Goal: Task Accomplishment & Management: Manage account settings

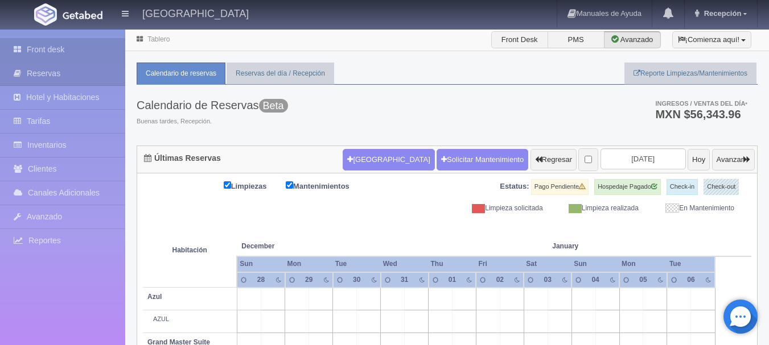
click at [35, 44] on link "Front desk" at bounding box center [62, 49] width 125 height 23
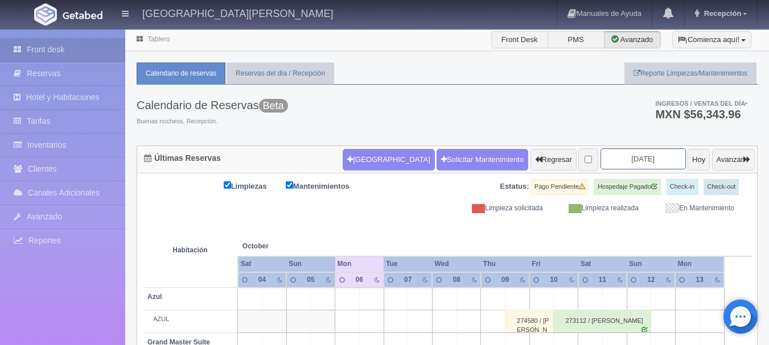
click at [615, 160] on input "[DATE]" at bounding box center [642, 159] width 85 height 21
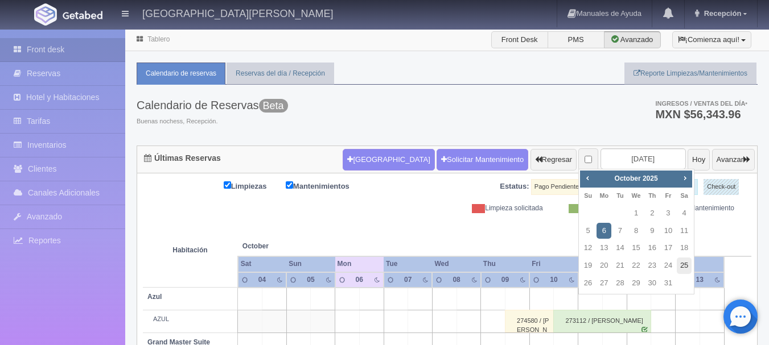
click at [689, 267] on link "25" at bounding box center [684, 266] width 15 height 17
type input "[DATE]"
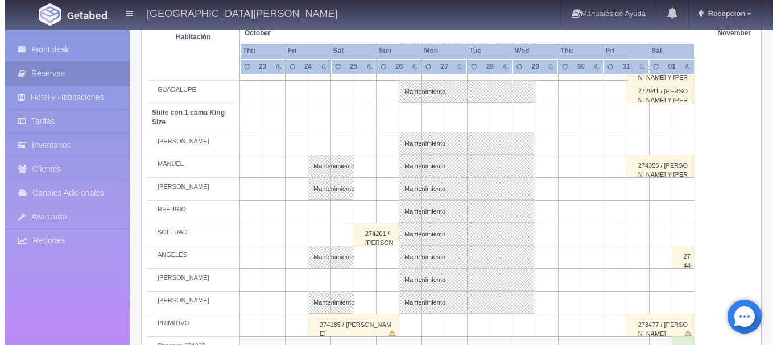
scroll to position [740, 0]
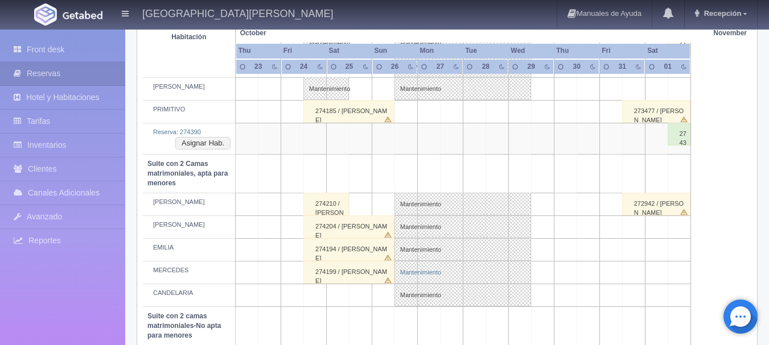
click at [413, 282] on link "Mantenimiento" at bounding box center [462, 272] width 137 height 23
select select "Mantenimiento"
select select "1983_MERCEDES"
type input "26-10-2025"
type input "29-10-2025"
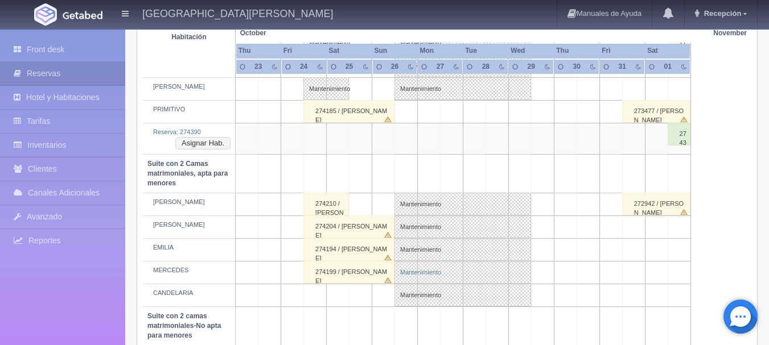
type textarea "MB"
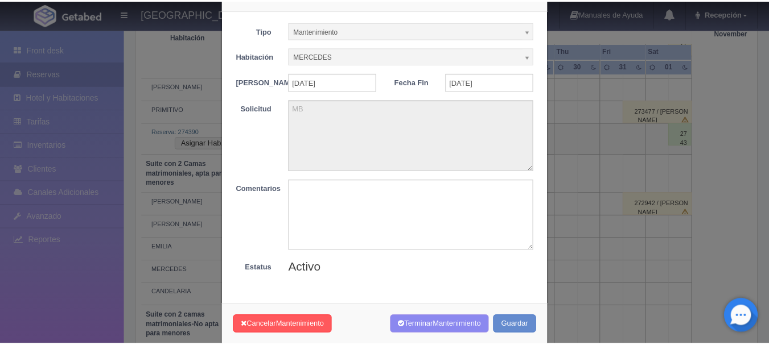
scroll to position [57, 0]
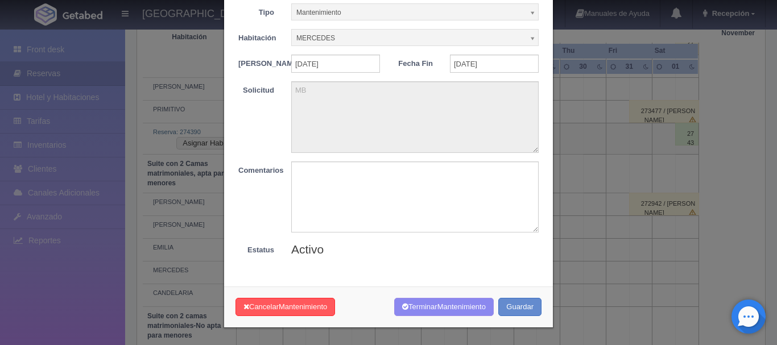
click at [631, 219] on div "× Mantenimiento Tipo Mantenimiento Limpieza Mantenimiento Habitación MERCEDES S…" at bounding box center [388, 172] width 777 height 345
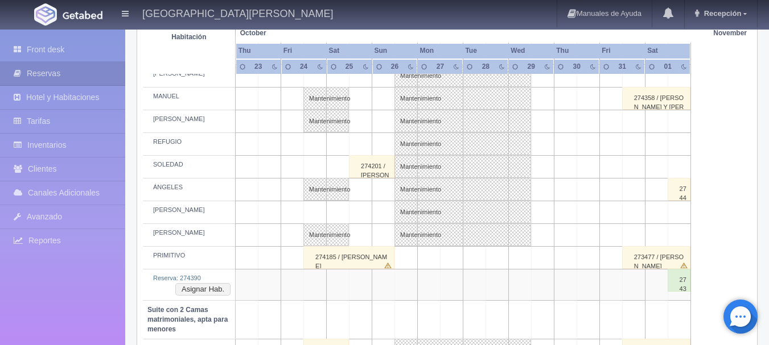
scroll to position [640, 0]
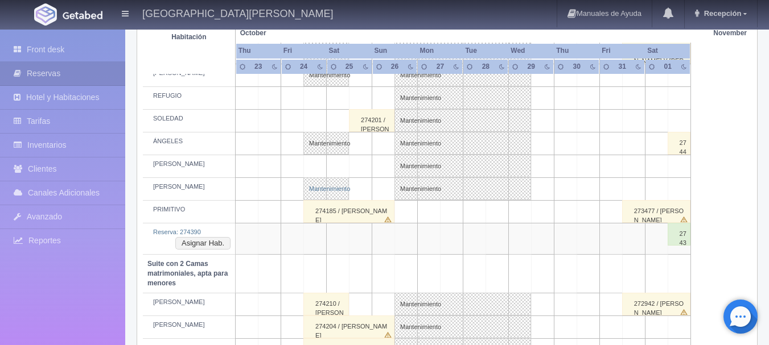
click at [334, 186] on link "Mantenimiento" at bounding box center [326, 189] width 46 height 23
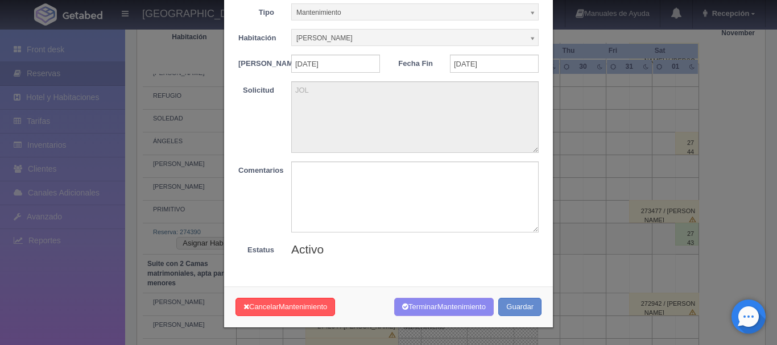
click at [575, 246] on div "× Mantenimiento Tipo Mantenimiento Limpieza Mantenimiento Habitación NICOLÁS Si…" at bounding box center [388, 172] width 777 height 345
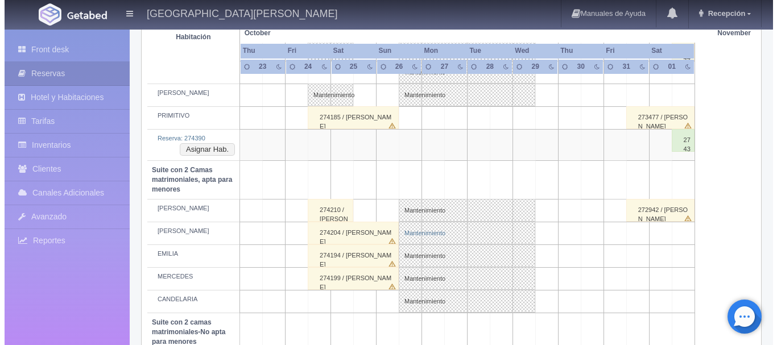
scroll to position [753, 0]
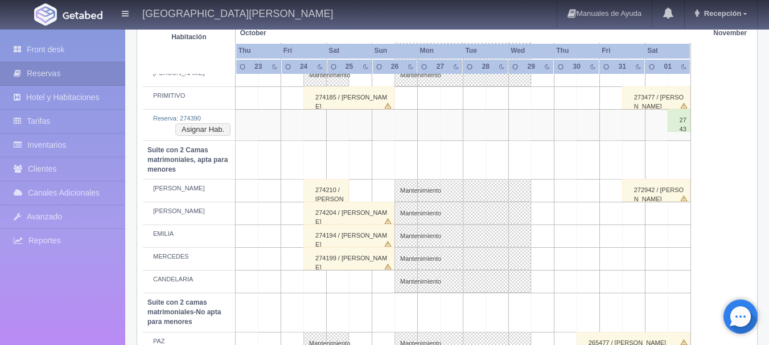
click at [373, 276] on td at bounding box center [383, 282] width 23 height 23
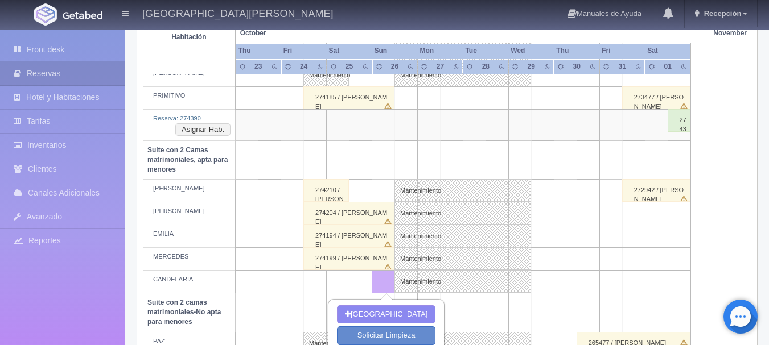
click at [360, 276] on td at bounding box center [360, 282] width 23 height 23
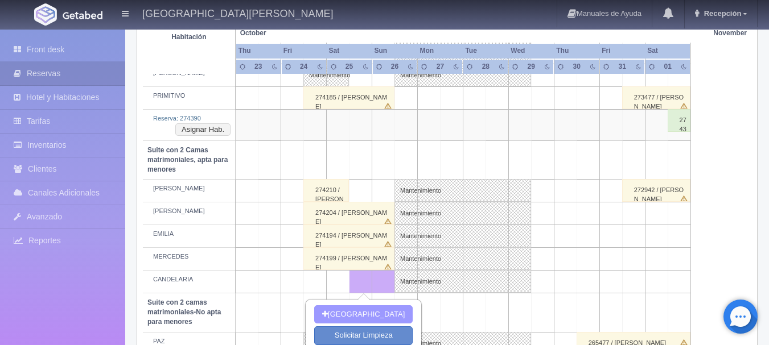
click at [379, 312] on button "[GEOGRAPHIC_DATA]" at bounding box center [363, 315] width 98 height 19
type input "25-10-2025"
type input "26-10-2025"
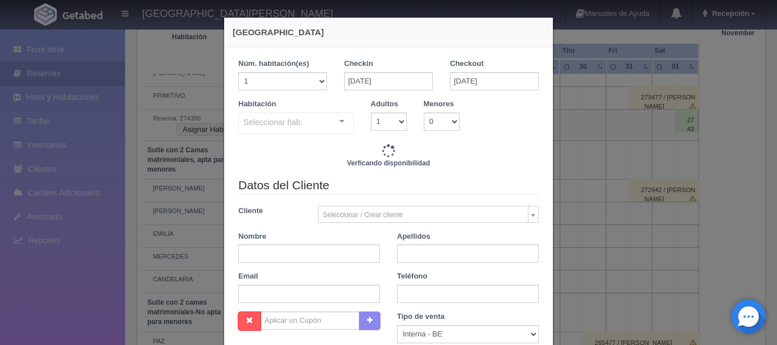
checkbox input "false"
type input "4760.00"
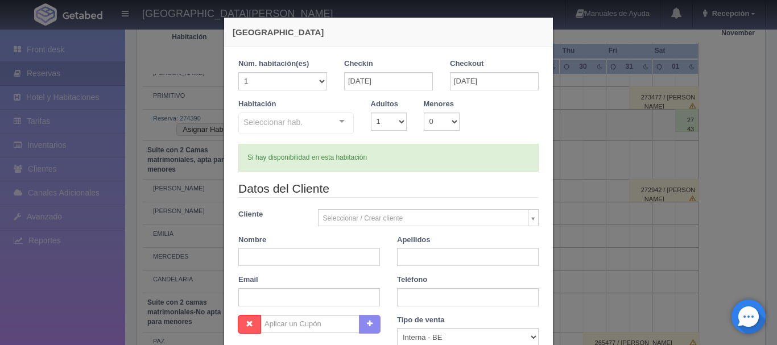
checkbox input "false"
click at [392, 117] on select "1 2 3 4 5 6 7 8 9 10" at bounding box center [389, 122] width 36 height 18
select select "2"
click at [371, 113] on select "1 2 3 4 5 6 7 8 9 10" at bounding box center [389, 122] width 36 height 18
checkbox input "false"
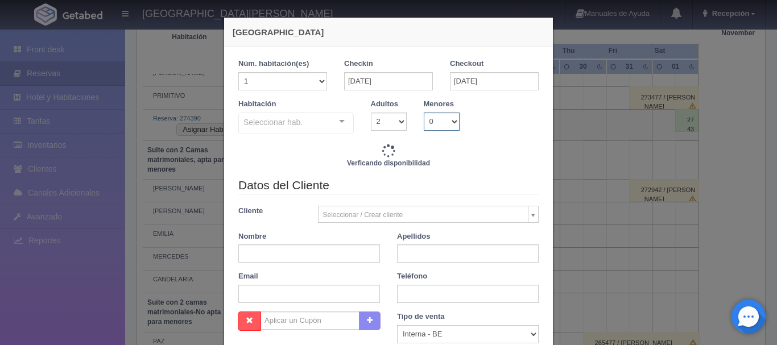
click at [434, 126] on select "0 1 2 3 4 5 6 7 8 9 10" at bounding box center [442, 122] width 36 height 18
type input "4760.00"
checkbox input "false"
select select "1"
click at [424, 113] on select "0 1 2 3 4 5 6 7 8 9 10" at bounding box center [442, 122] width 36 height 18
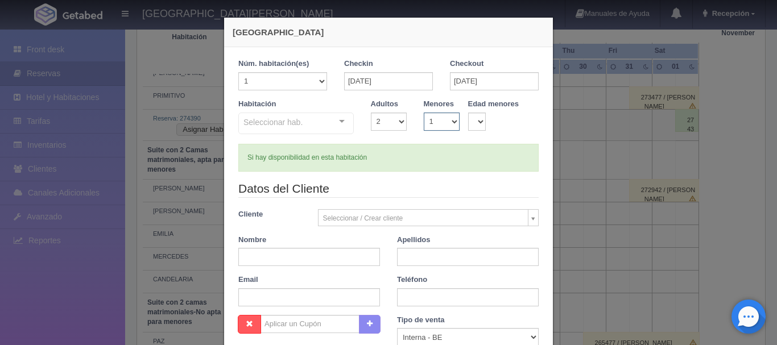
checkbox input "false"
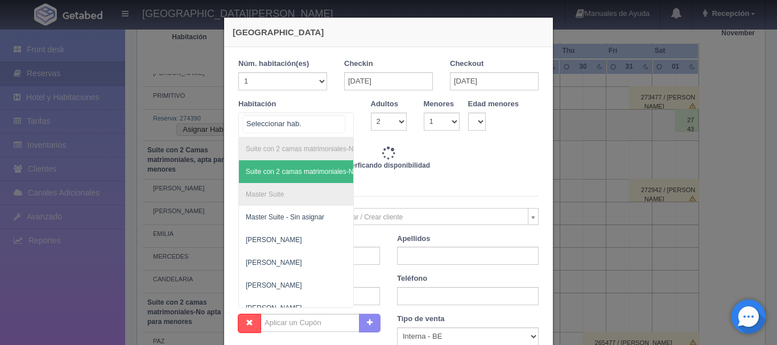
click at [331, 129] on div "Suite con 2 camas matrimoniales-No apta para menores Suite con 2 camas matrimon…" at bounding box center [296, 125] width 116 height 25
type input "4760.00"
checkbox input "false"
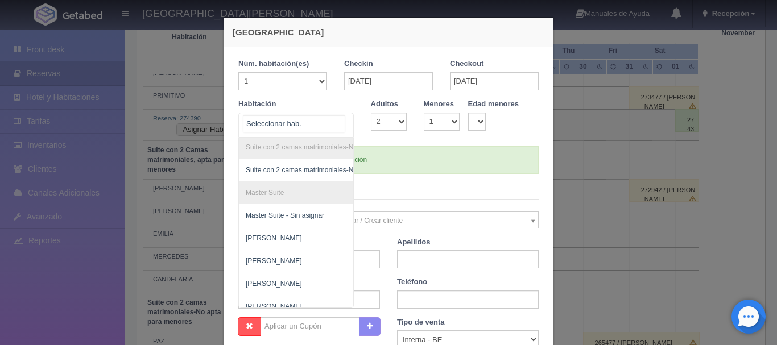
scroll to position [0, 0]
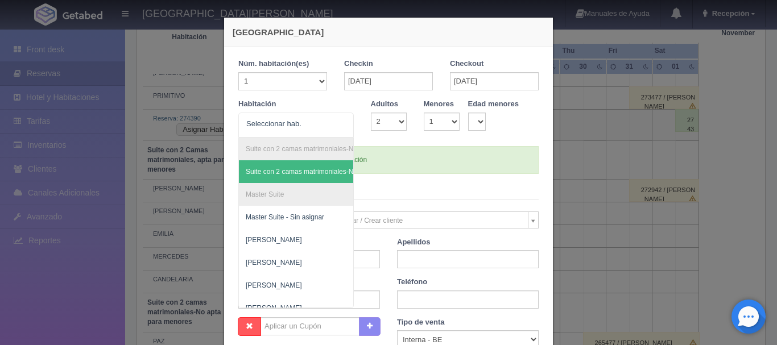
click at [472, 180] on form "1 Núm. habitación(es) 1 2 3 4 5 6 7 8 9 10 11 12 13 14 15 16 17 18 19 20 Checki…" at bounding box center [388, 271] width 300 height 424
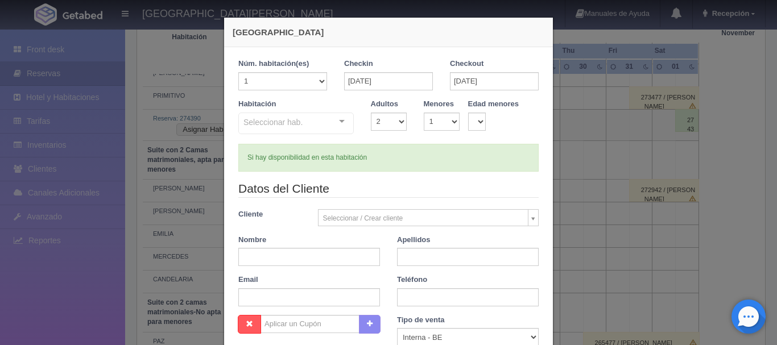
click at [334, 118] on div "Seleccionar hab. Suite con 2 camas matrimoniales-No apta para menores Suite con…" at bounding box center [296, 124] width 116 height 23
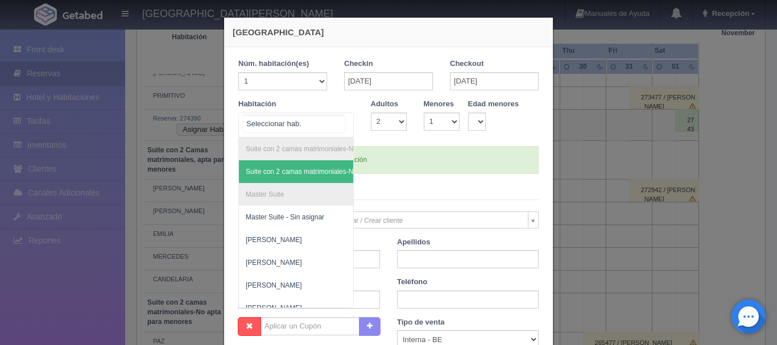
click at [302, 168] on span "Suite con 2 camas matrimoniales-No apta para menores - Sin asignar" at bounding box center [351, 172] width 211 height 8
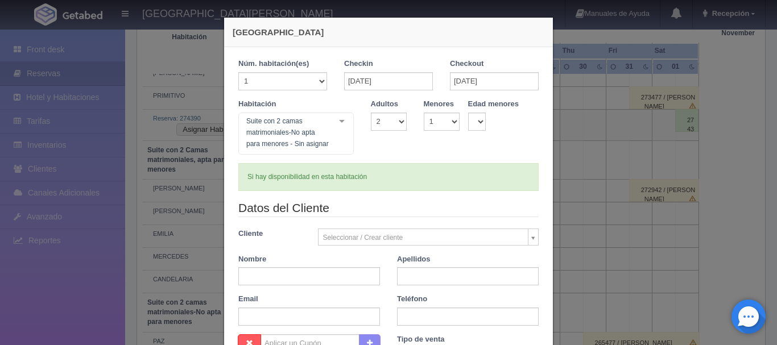
checkbox input "false"
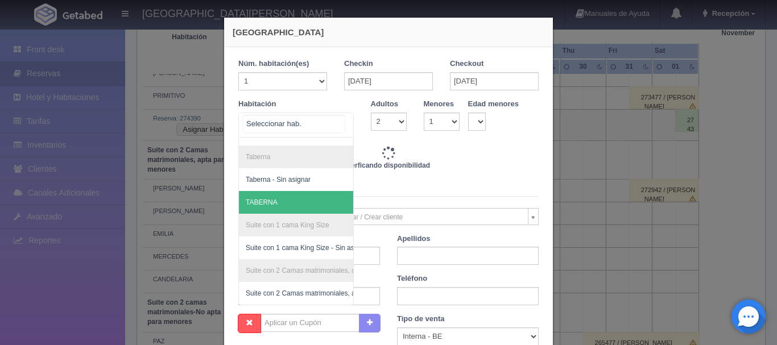
scroll to position [410, 0]
type input "4760.00"
checkbox input "false"
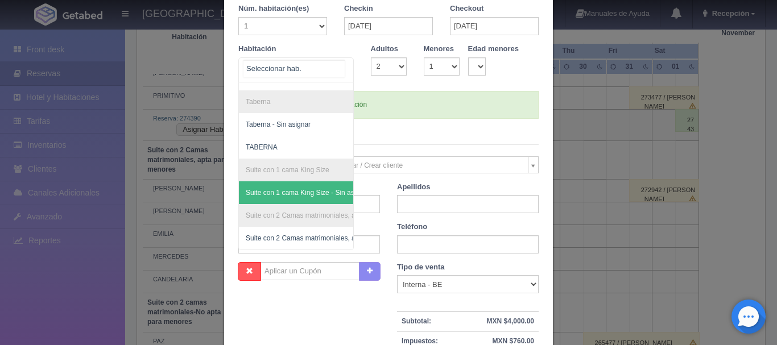
scroll to position [114, 0]
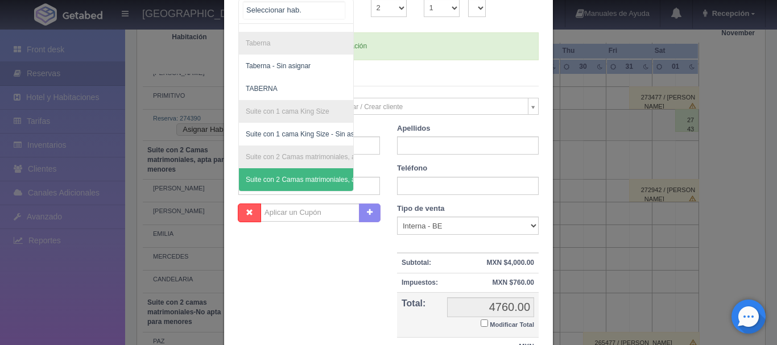
click at [272, 176] on span "Suite con 2 Camas matrimoniales, apta para menores - Sin asignar" at bounding box center [348, 180] width 204 height 8
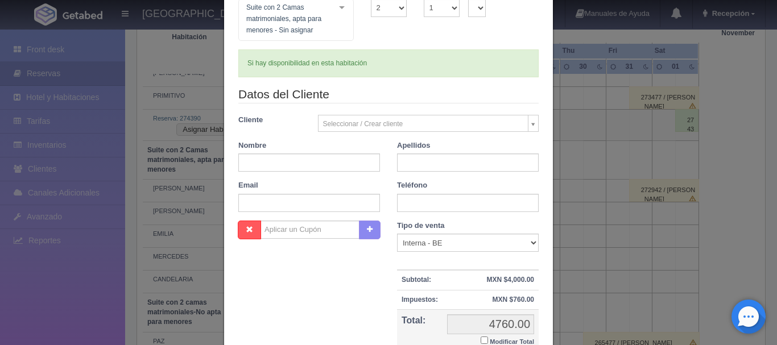
checkbox input "false"
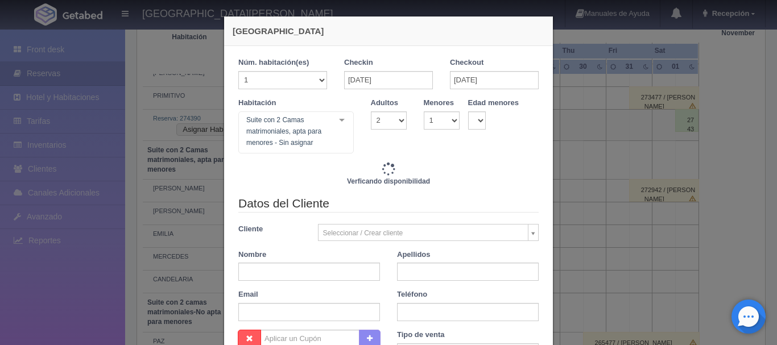
scroll to position [0, 0]
type input "4760.00"
checkbox input "false"
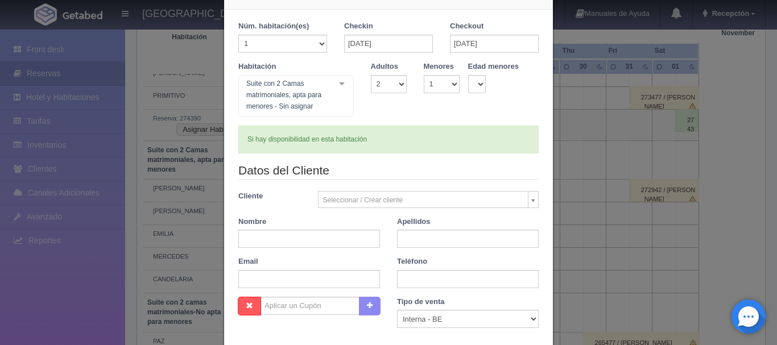
scroll to position [114, 0]
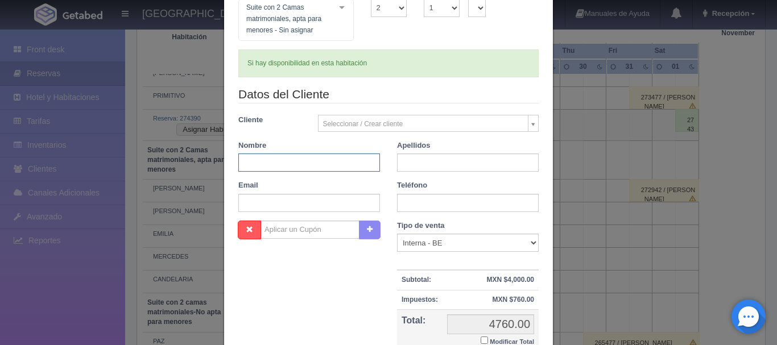
click at [353, 158] on input "text" at bounding box center [309, 163] width 142 height 18
type input "ALBERTO"
type input "ACEVES"
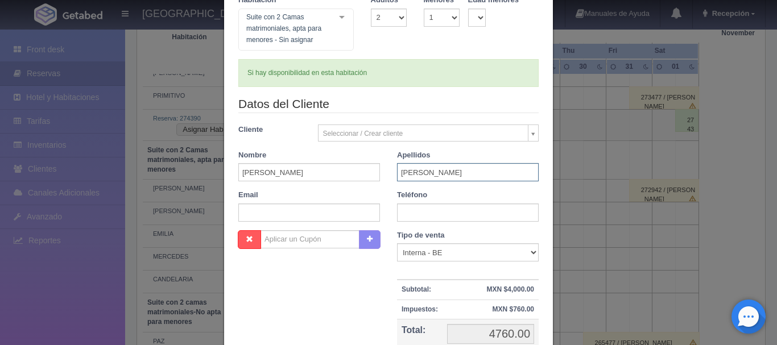
scroll to position [228, 0]
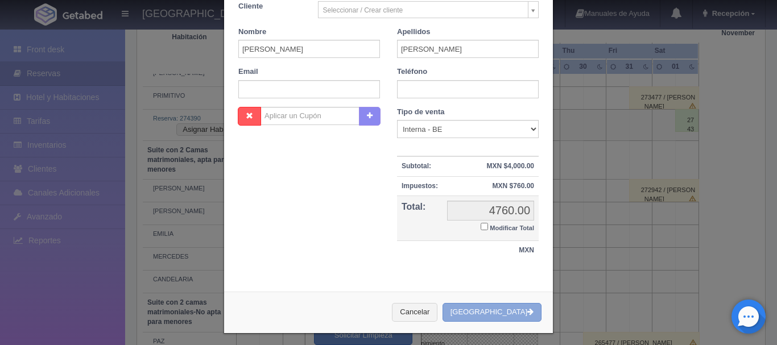
click at [488, 307] on button "[GEOGRAPHIC_DATA]" at bounding box center [492, 312] width 99 height 19
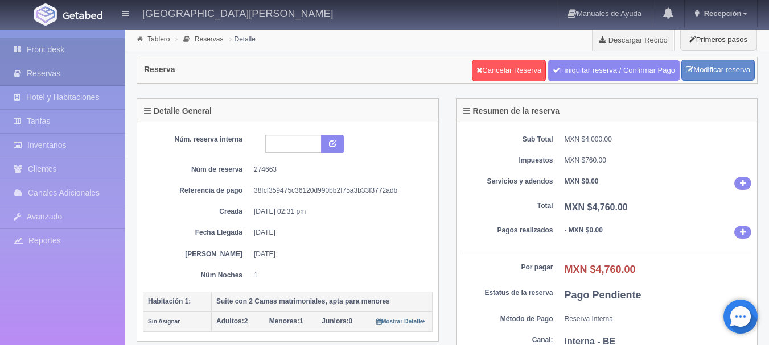
click at [84, 39] on link "Front desk" at bounding box center [62, 49] width 125 height 23
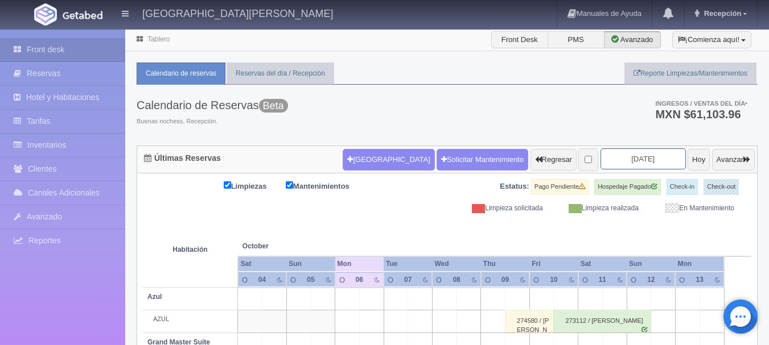
click at [613, 165] on input "[DATE]" at bounding box center [642, 159] width 85 height 21
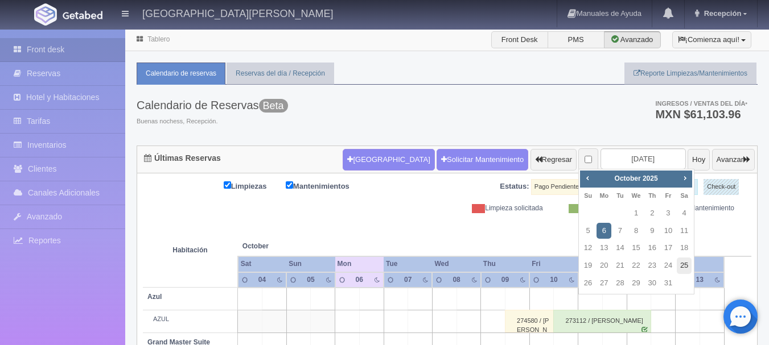
click at [684, 262] on link "25" at bounding box center [684, 266] width 15 height 17
type input "2025-10-25"
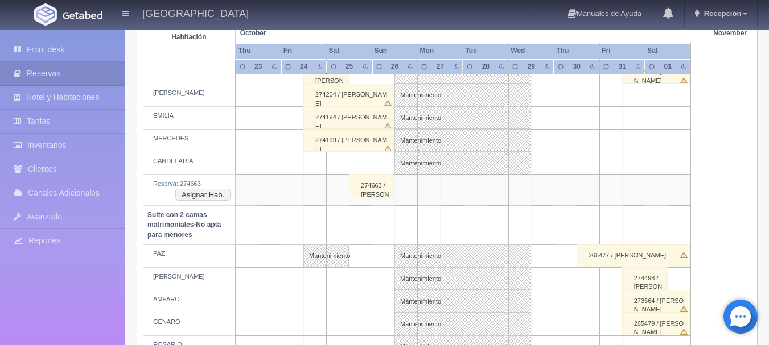
scroll to position [784, 0]
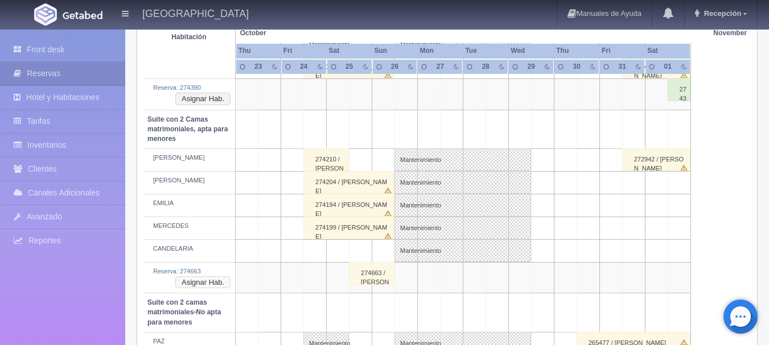
click at [216, 285] on button "Asignar Hab." at bounding box center [202, 283] width 55 height 13
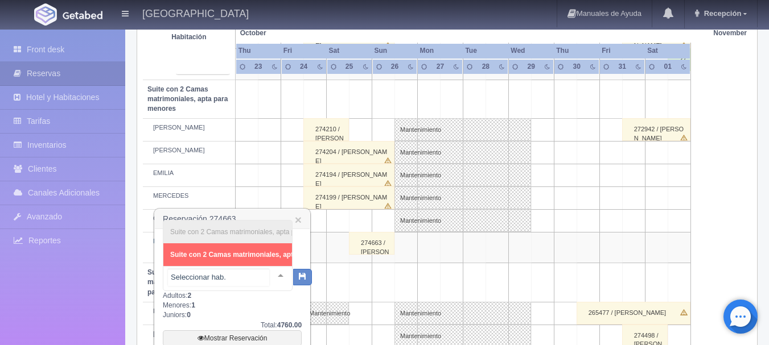
scroll to position [841, 0]
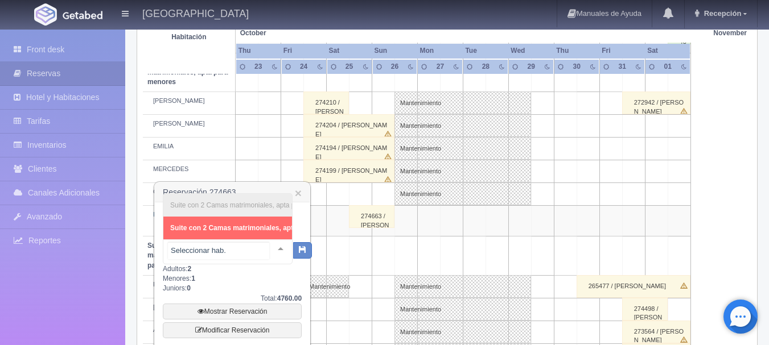
click at [252, 224] on span "Suite con 2 Camas matrimoniales, apta para menores - Sin asignar" at bounding box center [278, 228] width 216 height 8
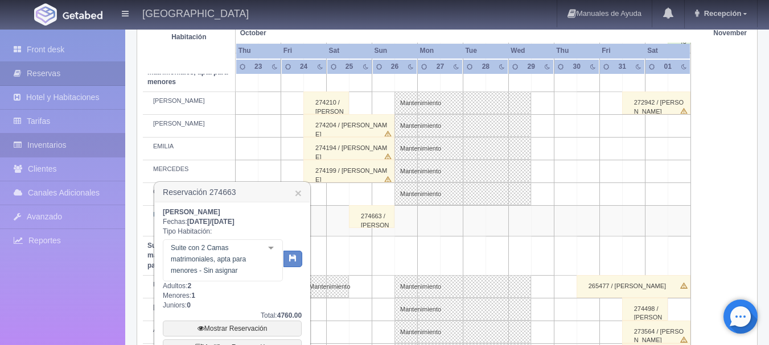
click at [29, 134] on link "Inventarios" at bounding box center [62, 145] width 125 height 23
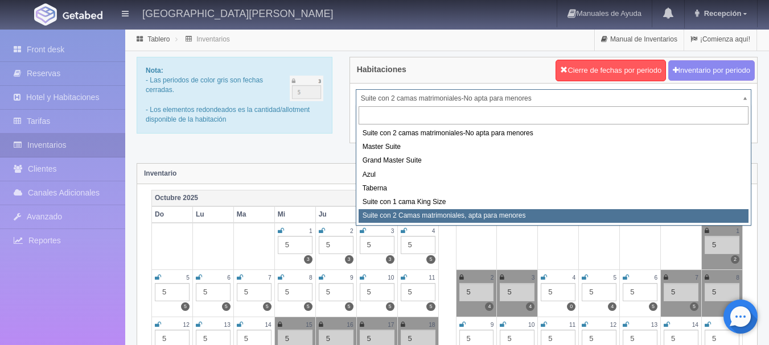
select select "1983"
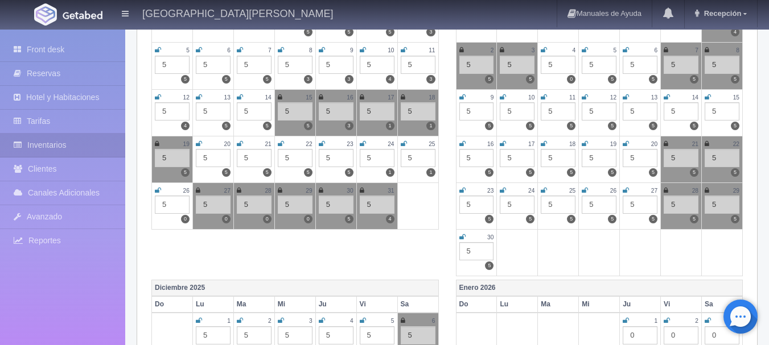
scroll to position [171, 0]
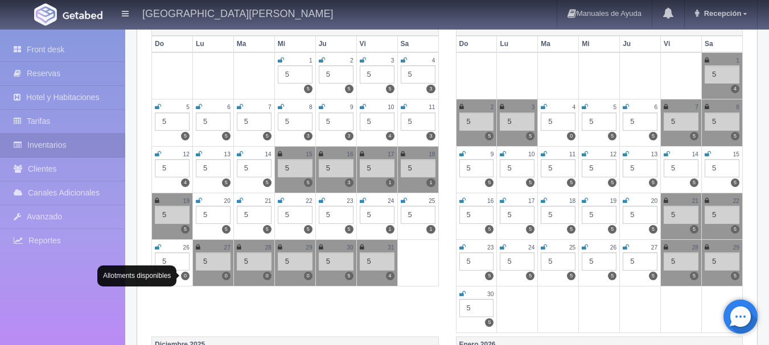
click at [183, 275] on label "0" at bounding box center [185, 276] width 9 height 9
click at [188, 274] on label "0" at bounding box center [185, 276] width 9 height 9
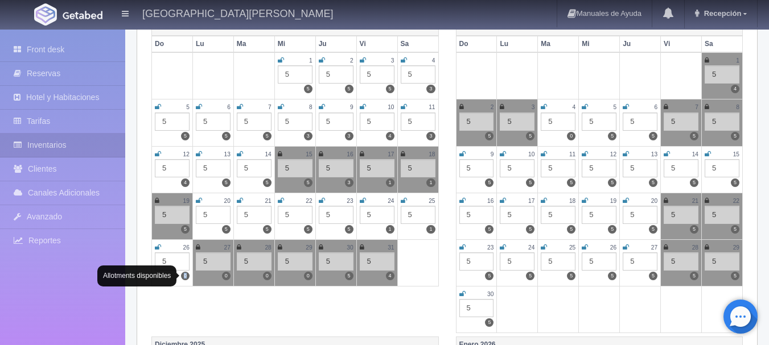
click at [188, 274] on label "0" at bounding box center [185, 276] width 9 height 9
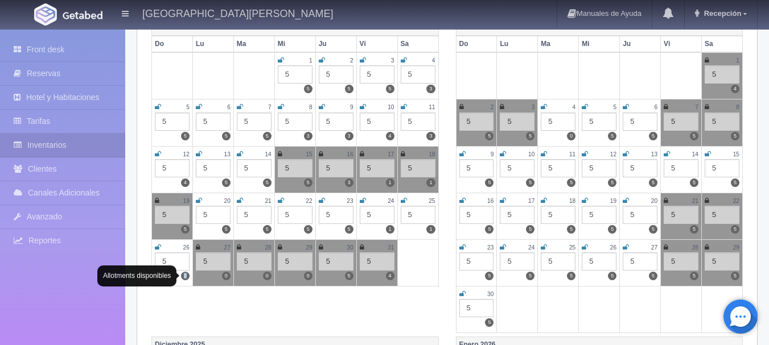
click at [188, 274] on label "0" at bounding box center [185, 276] width 9 height 9
click at [225, 296] on div "Octubre 2025 Do Lu Ma Mi Ju Vi Sa 1 5 5 2 5 5 3 5 5 4 5 3 5 5 5 6 5 5 7 5 5 8 5…" at bounding box center [447, 178] width 608 height 318
click at [187, 273] on label "0" at bounding box center [185, 276] width 9 height 9
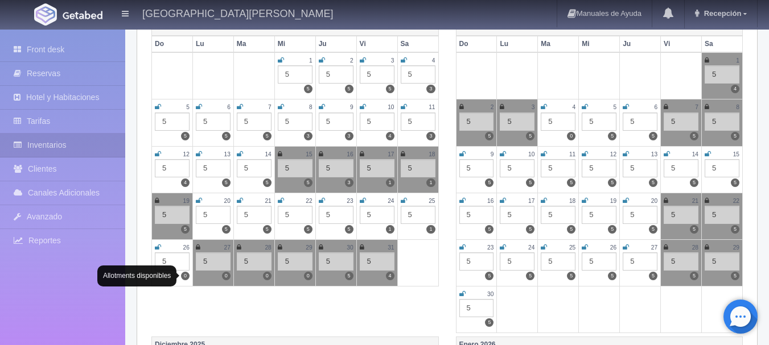
click at [187, 273] on label "0" at bounding box center [185, 276] width 9 height 9
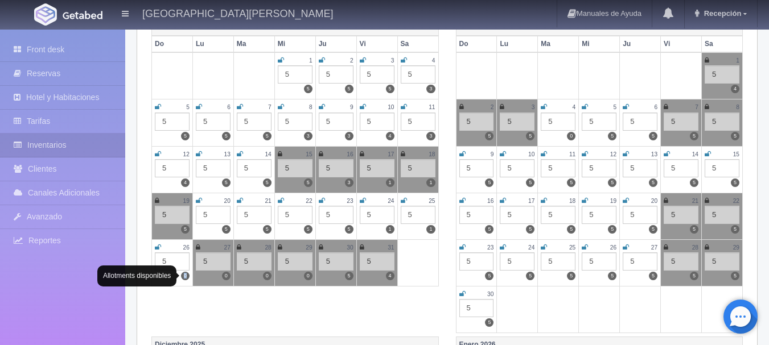
click at [187, 273] on label "0" at bounding box center [185, 276] width 9 height 9
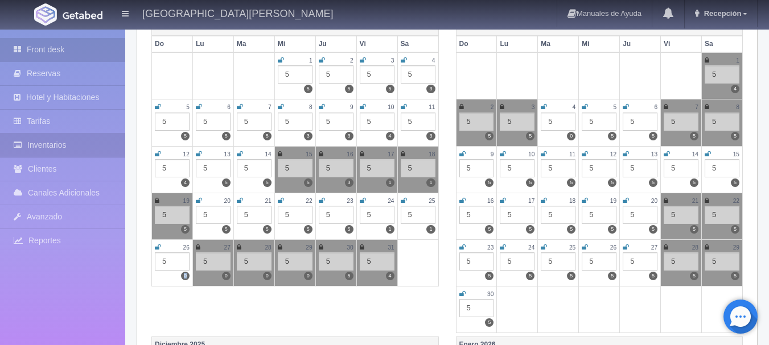
click at [60, 50] on link "Front desk" at bounding box center [62, 49] width 125 height 23
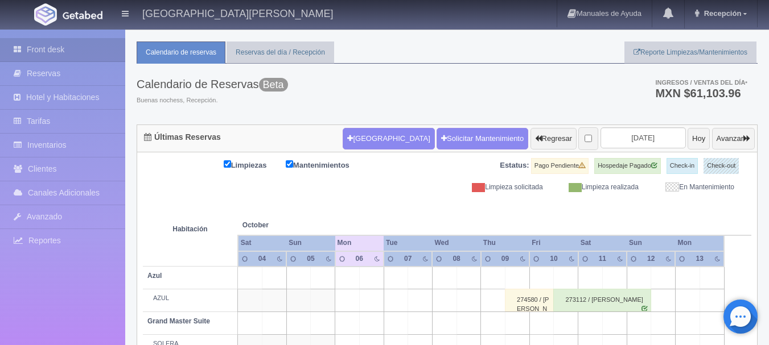
scroll to position [114, 0]
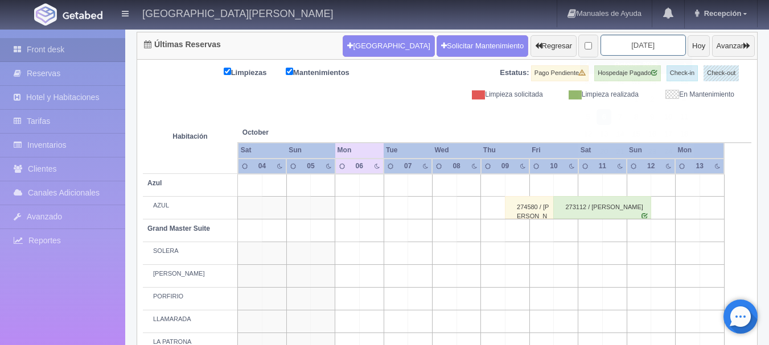
click at [631, 50] on input "[DATE]" at bounding box center [642, 45] width 85 height 21
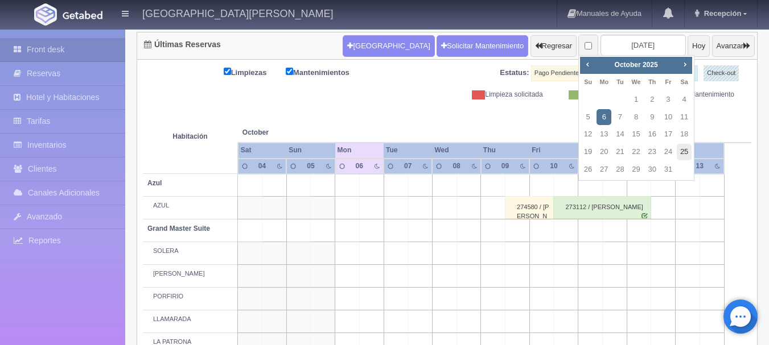
click at [678, 145] on link "25" at bounding box center [684, 152] width 15 height 17
type input "[DATE]"
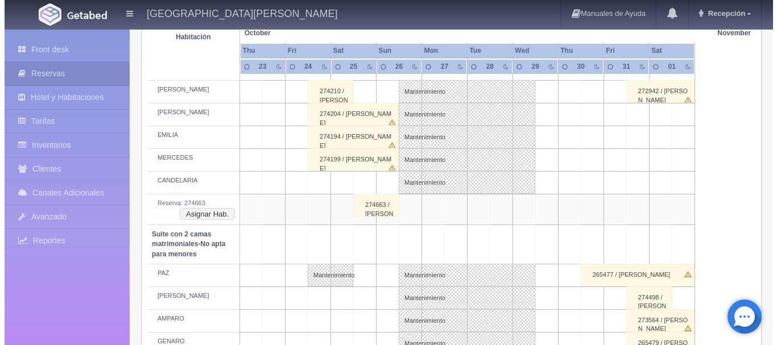
scroll to position [854, 0]
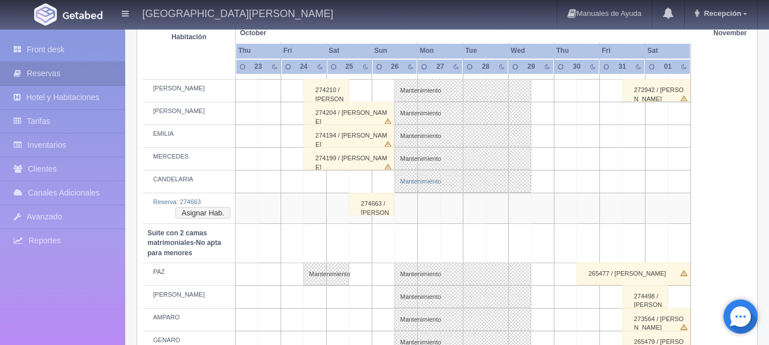
click at [408, 190] on link "Mantenimiento" at bounding box center [462, 181] width 137 height 23
select select "Mantenimiento"
select select "1983_CANDELARIA"
type input "26-10-2025"
type input "29-10-2025"
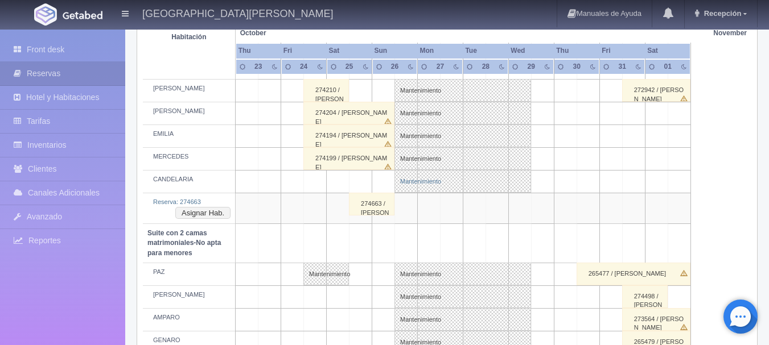
type textarea "MB"
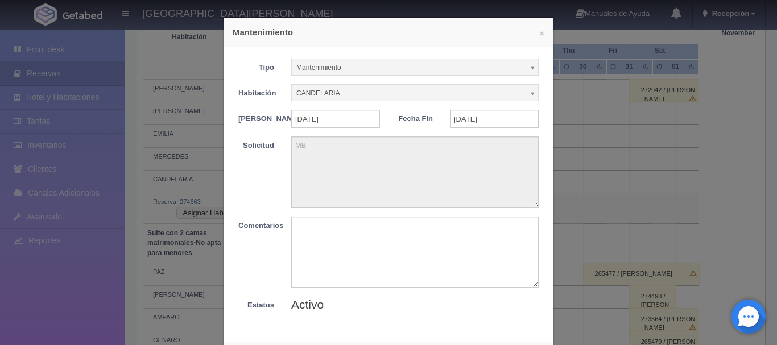
click at [591, 138] on div "× Mantenimiento Tipo Mantenimiento Limpieza Mantenimiento Habitación CANDELARIA…" at bounding box center [388, 172] width 777 height 345
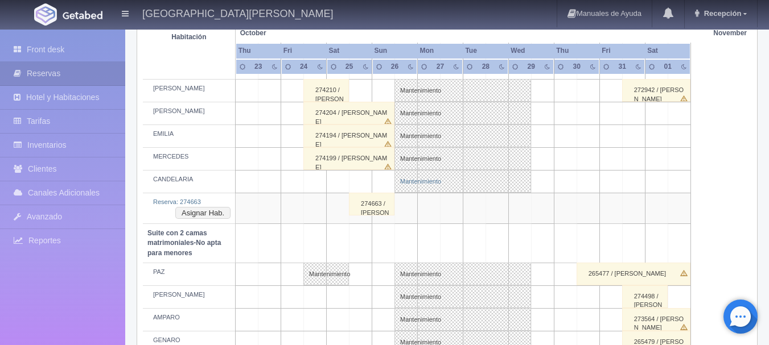
click at [428, 178] on link "Mantenimiento" at bounding box center [462, 181] width 137 height 23
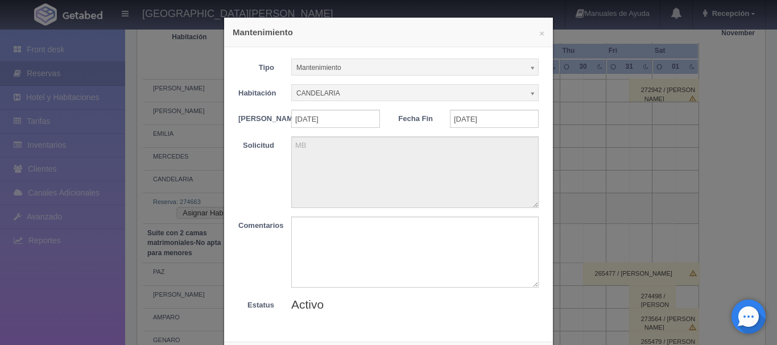
scroll to position [57, 0]
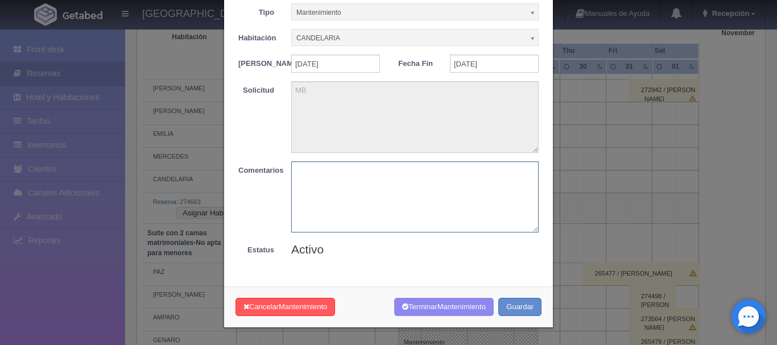
click at [337, 208] on textarea at bounding box center [415, 197] width 248 height 71
type textarea "RESERVA X ASIGNAR"
click at [394, 308] on button "Terminar Mantenimiento" at bounding box center [444, 307] width 100 height 19
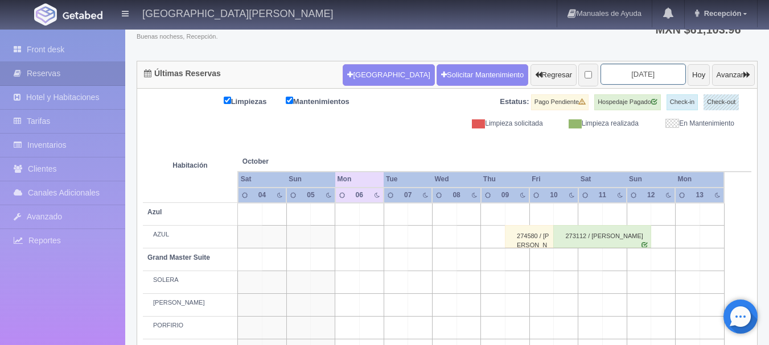
click at [623, 75] on input "[DATE]" at bounding box center [642, 74] width 85 height 21
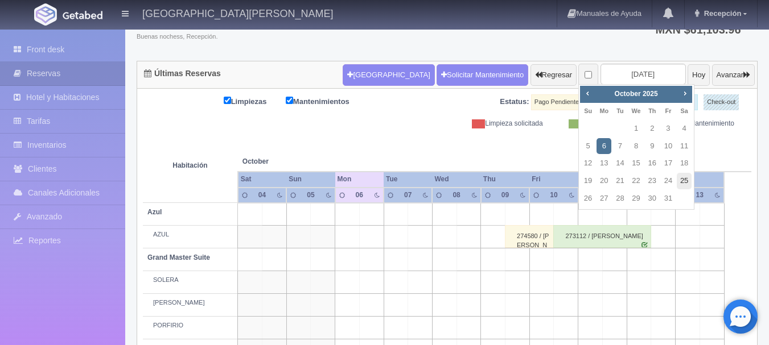
click at [683, 180] on link "25" at bounding box center [684, 181] width 15 height 17
type input "[DATE]"
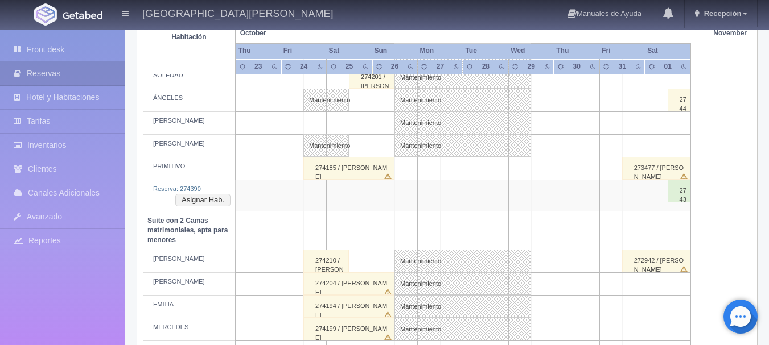
scroll to position [910, 0]
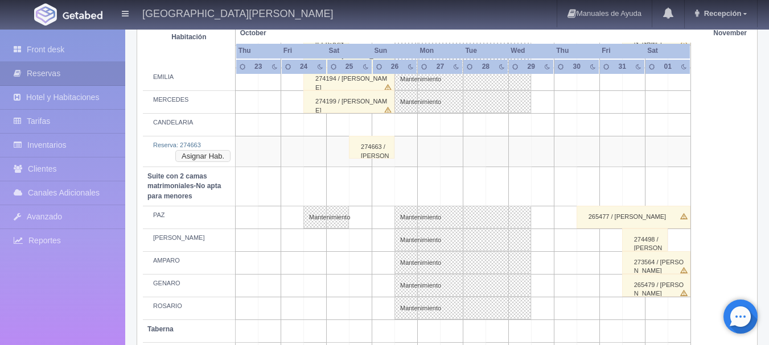
click at [213, 154] on button "Asignar Hab." at bounding box center [202, 156] width 55 height 13
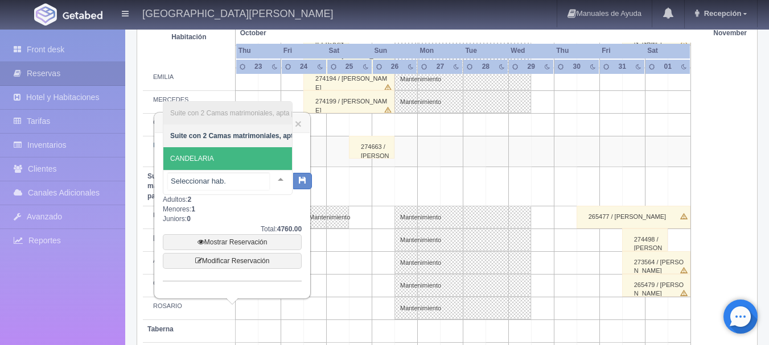
click at [221, 151] on span "CANDELARIA" at bounding box center [278, 158] width 230 height 23
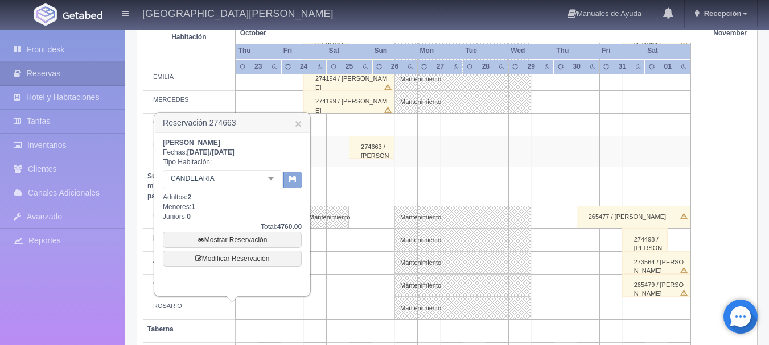
click at [286, 178] on button "button" at bounding box center [292, 180] width 19 height 17
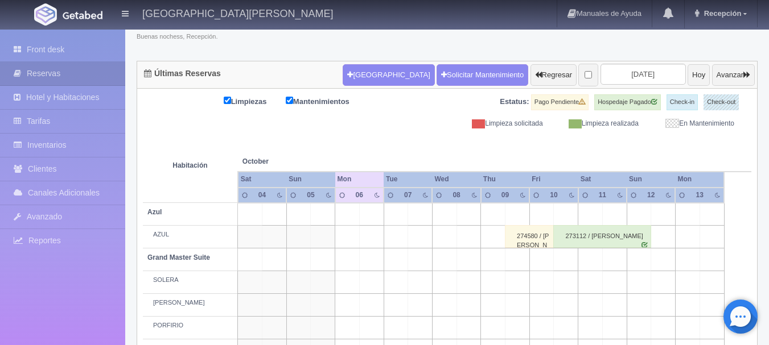
scroll to position [85, 0]
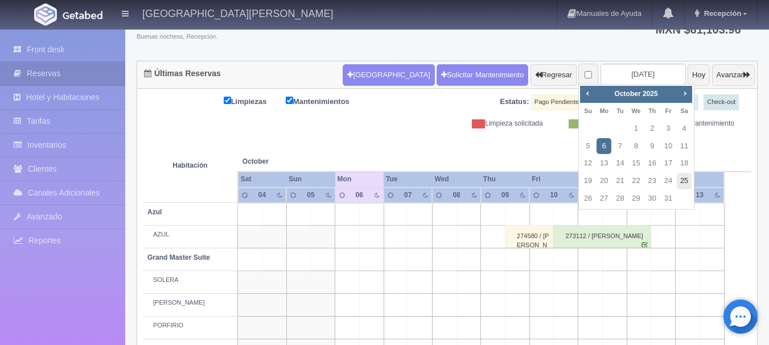
click at [688, 175] on link "25" at bounding box center [684, 181] width 15 height 17
type input "[DATE]"
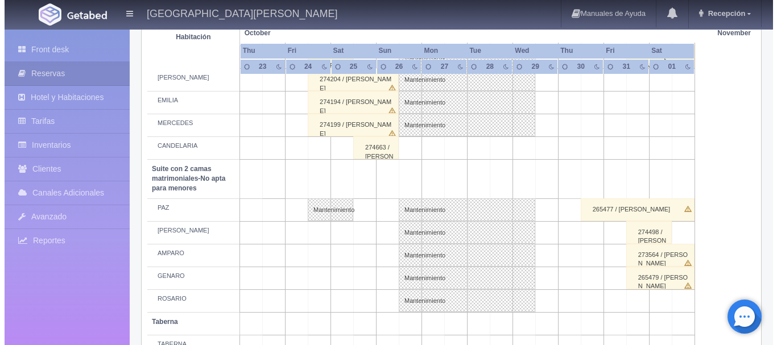
scroll to position [867, 0]
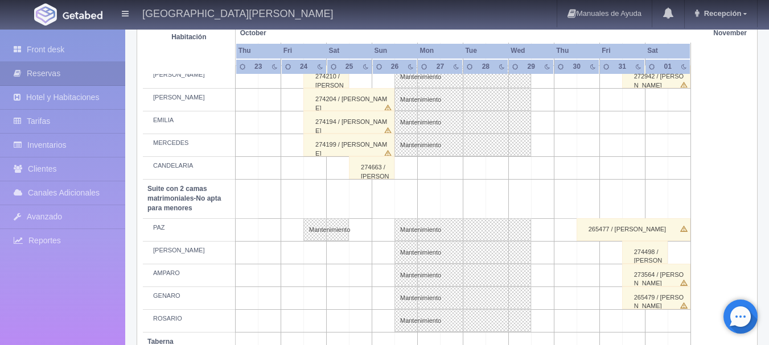
click at [410, 166] on td at bounding box center [405, 168] width 23 height 23
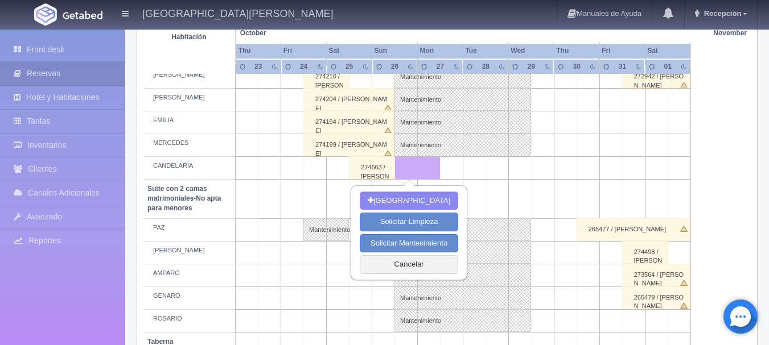
click at [514, 170] on td at bounding box center [519, 168] width 23 height 23
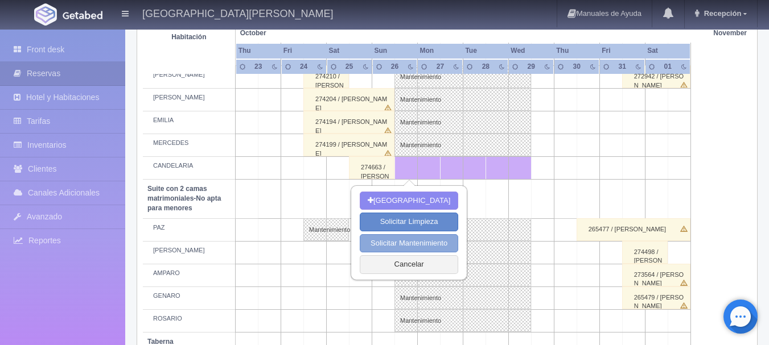
click at [416, 245] on button "Solicitar Mantenimiento" at bounding box center [409, 243] width 98 height 19
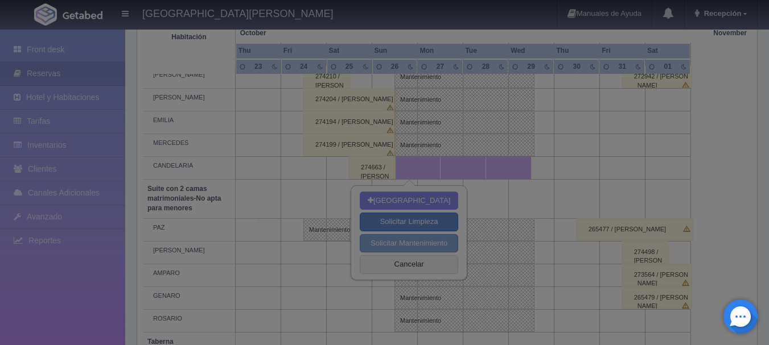
select select "Mantenimiento"
type input "26-10-2025"
type input "29-10-2025"
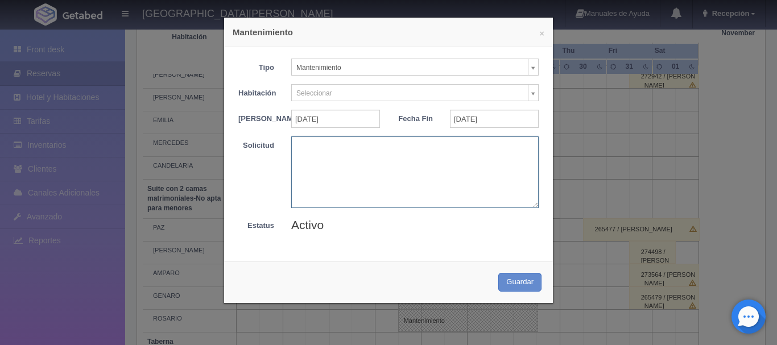
click at [382, 162] on textarea at bounding box center [415, 172] width 248 height 71
type textarea "MB"
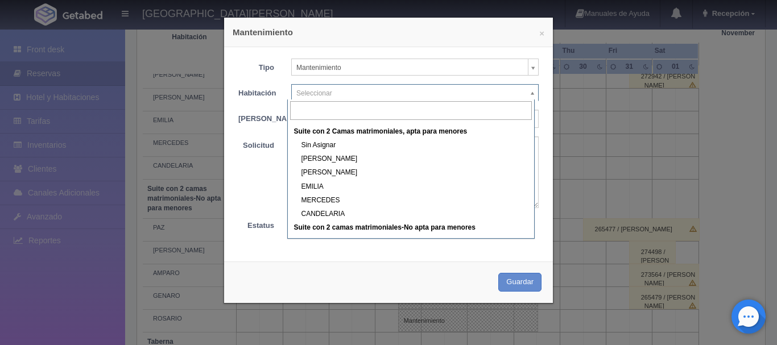
scroll to position [398, 0]
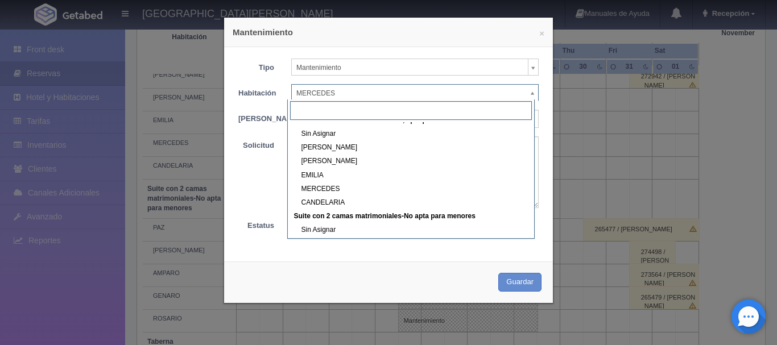
scroll to position [404, 0]
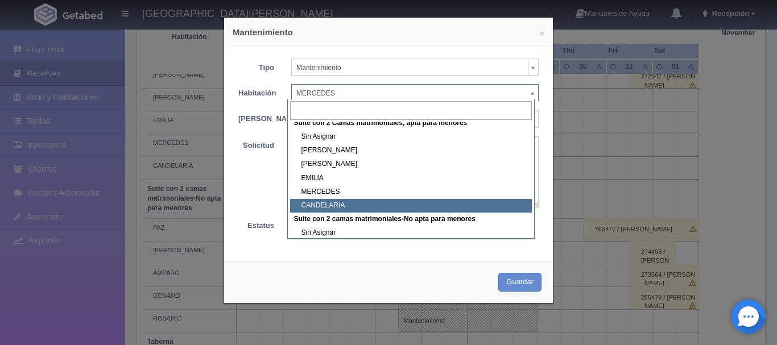
select select "1983_CANDELARIA"
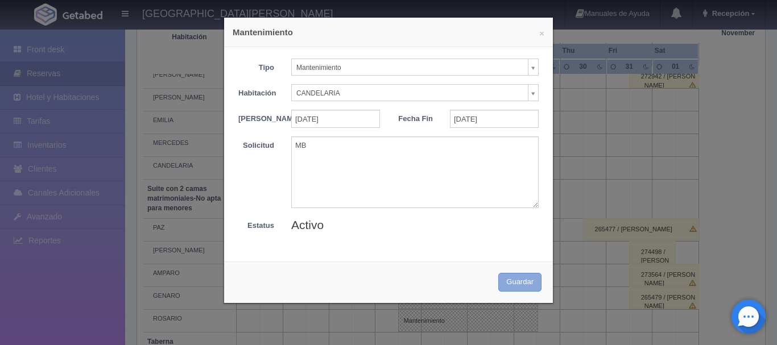
click at [509, 289] on button "Guardar" at bounding box center [519, 282] width 43 height 19
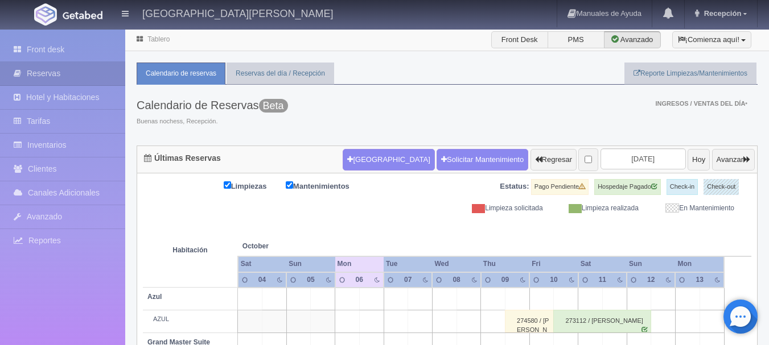
click at [646, 213] on th at bounding box center [663, 234] width 73 height 43
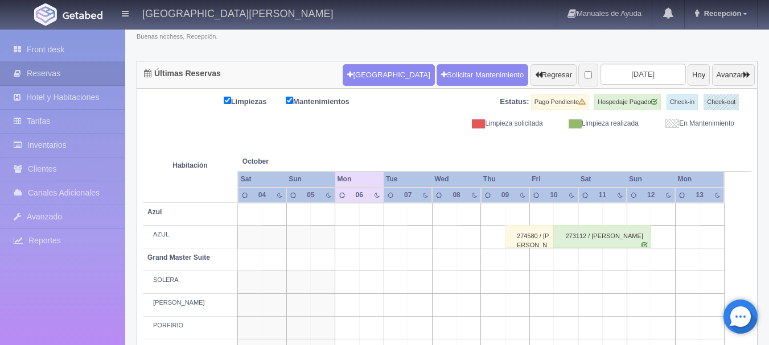
scroll to position [85, 0]
click at [615, 72] on input "2025-10-06" at bounding box center [642, 74] width 85 height 21
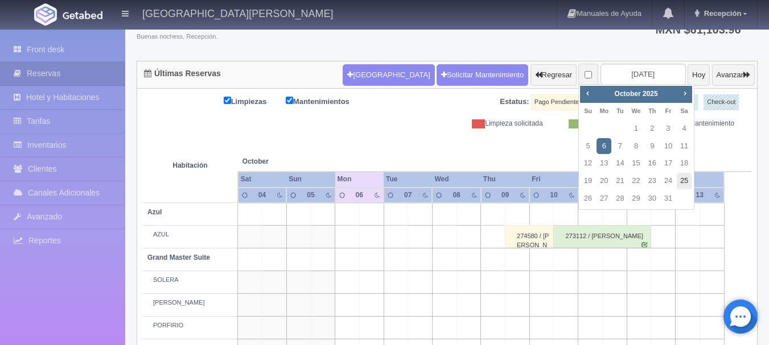
click at [683, 182] on link "25" at bounding box center [684, 181] width 15 height 17
type input "[DATE]"
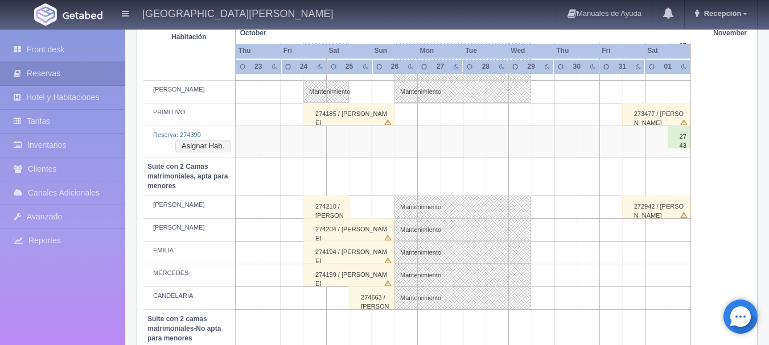
scroll to position [740, 0]
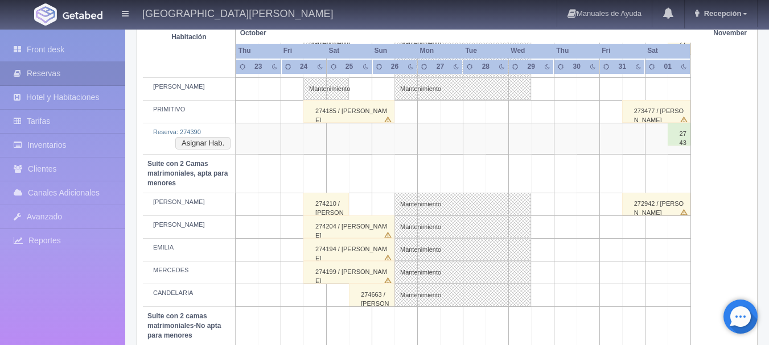
scroll to position [740, 0]
click at [389, 179] on td at bounding box center [383, 173] width 23 height 39
